Goal: Task Accomplishment & Management: Manage account settings

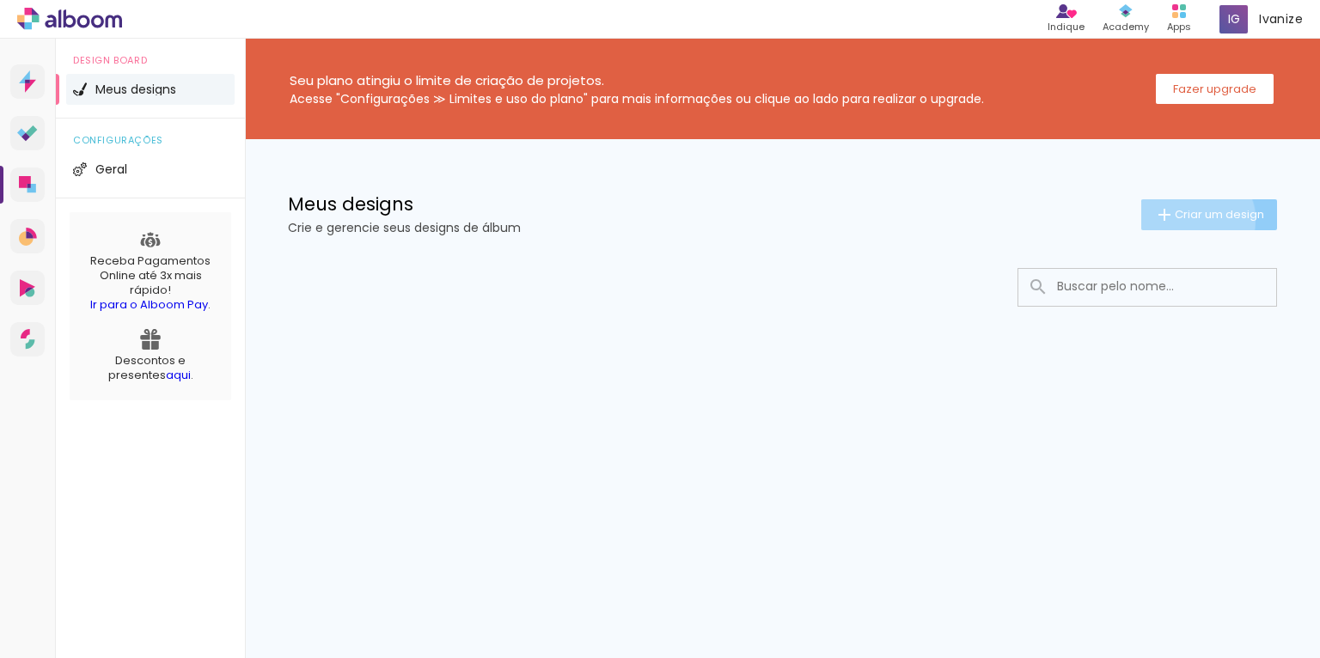
click at [1194, 219] on span "Criar um design" at bounding box center [1219, 214] width 89 height 11
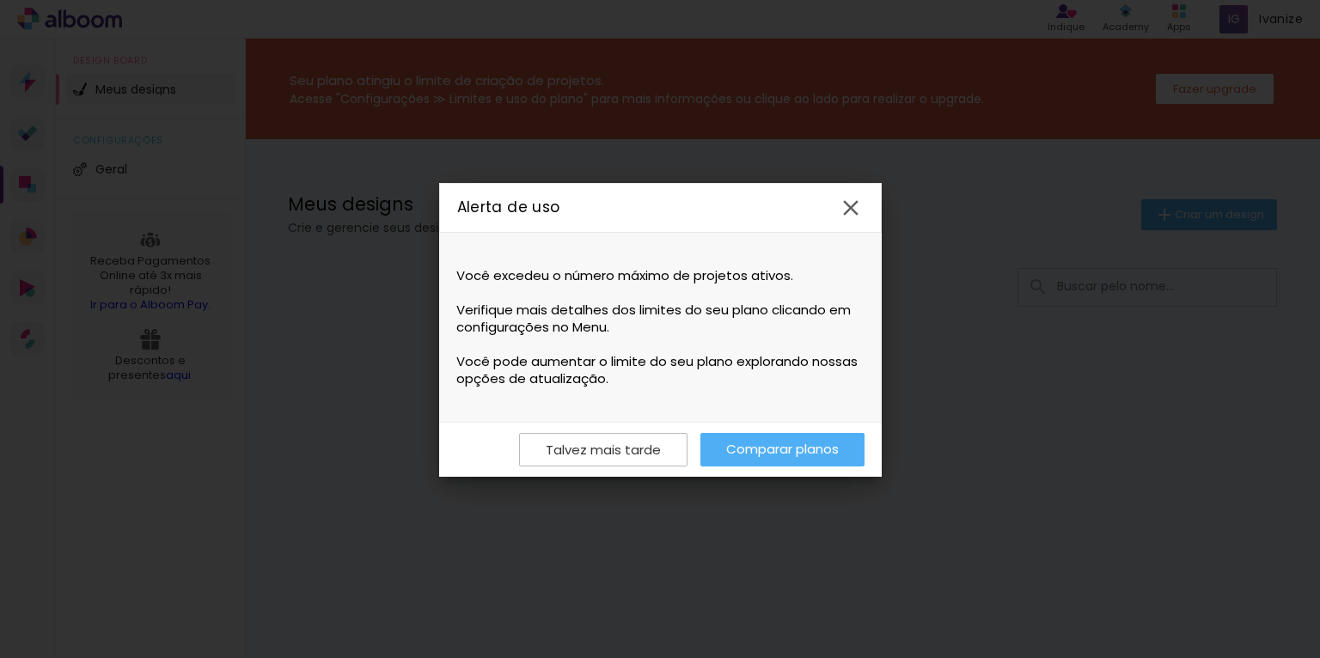
click at [841, 212] on iron-icon at bounding box center [851, 208] width 26 height 26
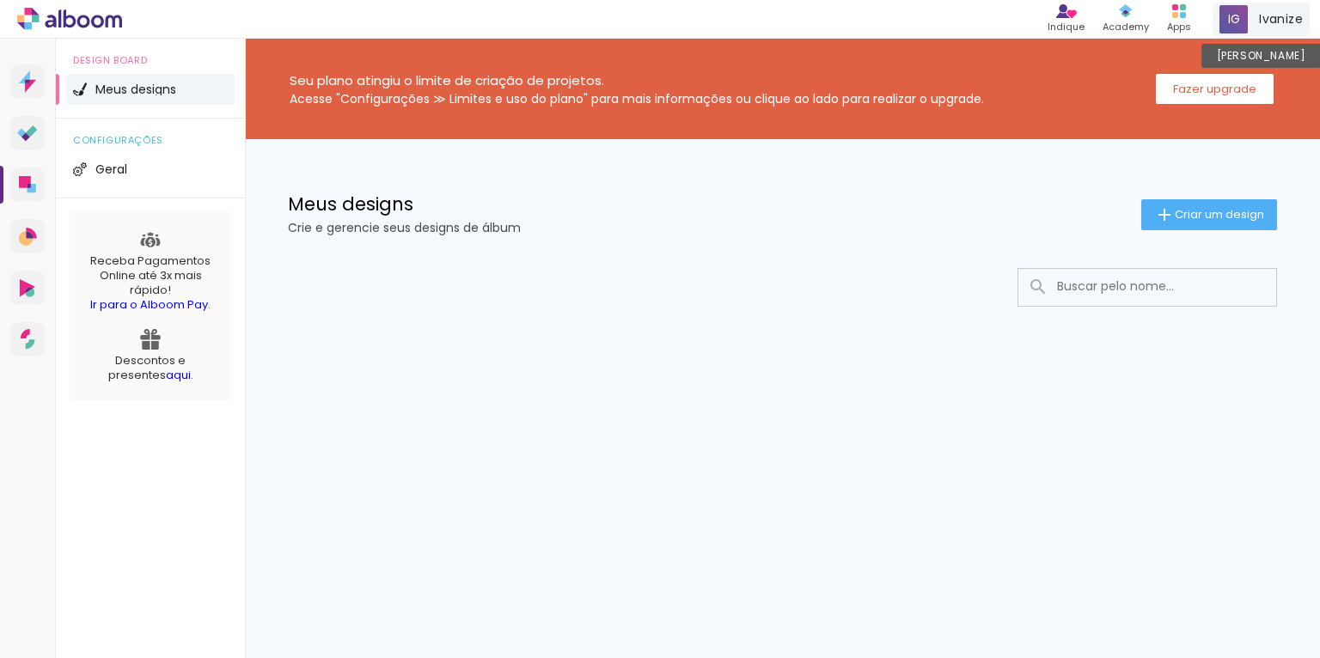
click at [1264, 23] on span "Ivanize" at bounding box center [1281, 19] width 44 height 18
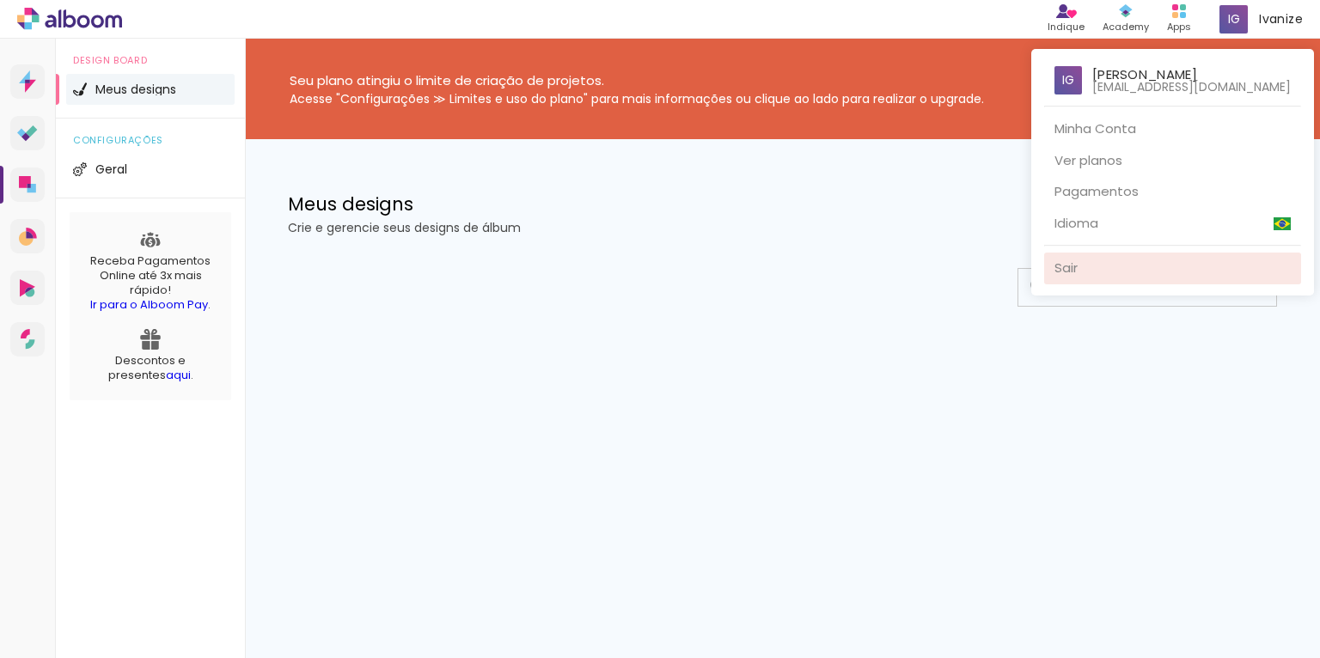
click at [1075, 256] on link "Sair" at bounding box center [1172, 269] width 257 height 32
click at [1071, 262] on link "Sair" at bounding box center [1172, 269] width 257 height 32
